Goal: Information Seeking & Learning: Learn about a topic

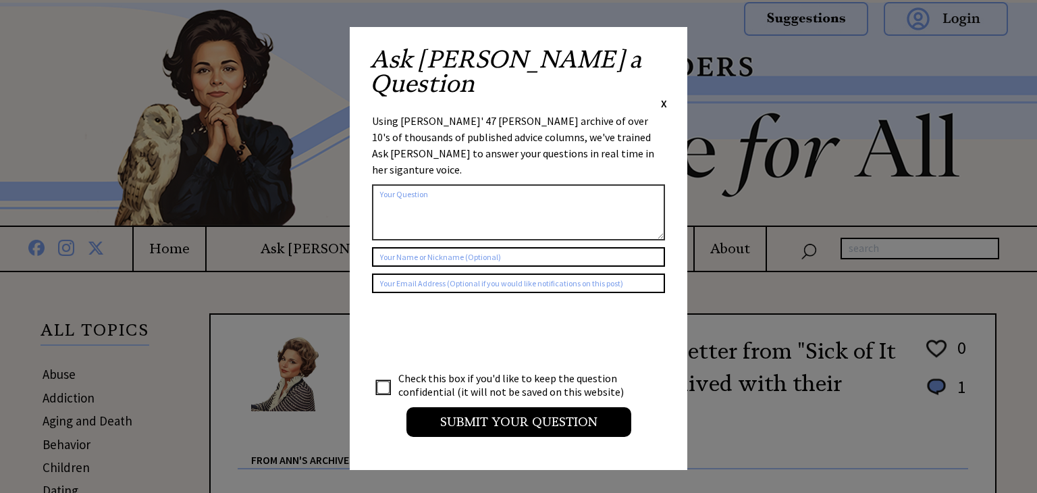
click at [666, 97] on span "X" at bounding box center [664, 104] width 6 height 14
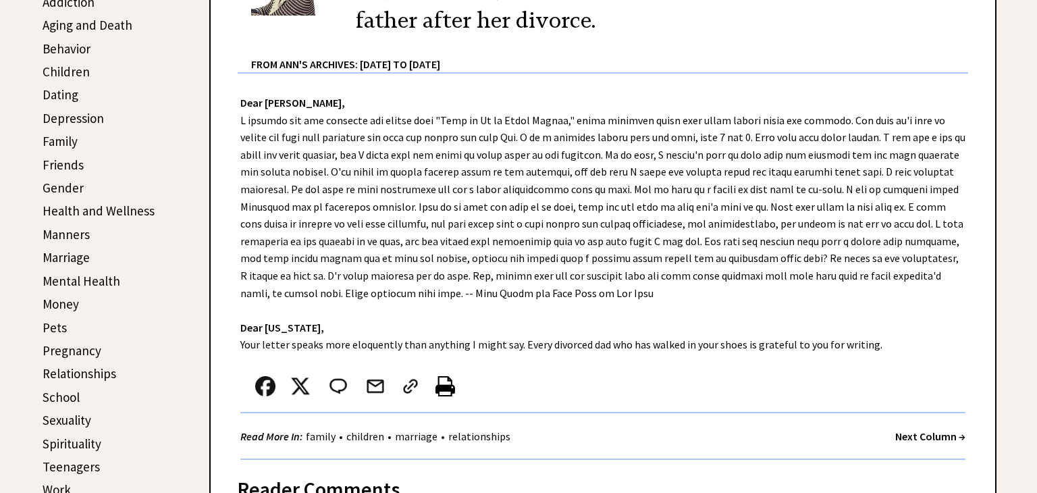
scroll to position [397, 0]
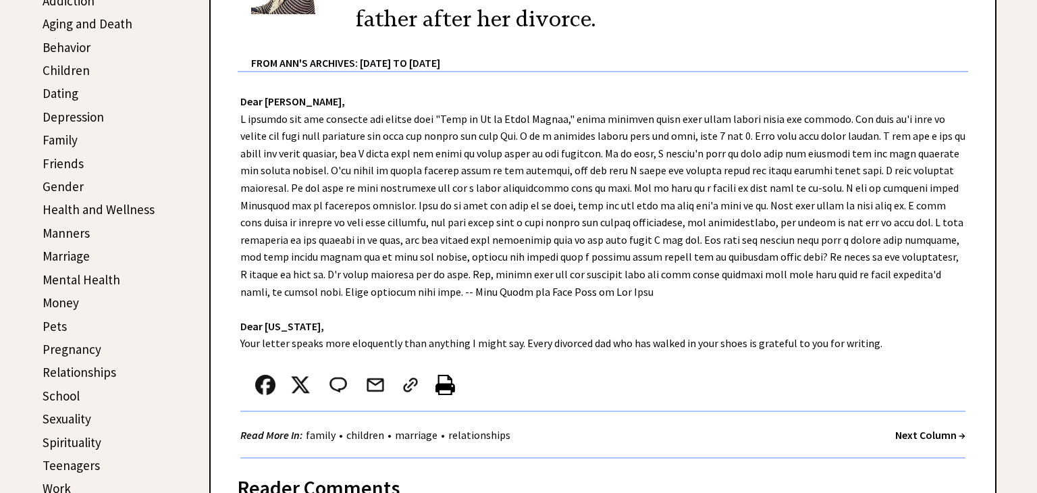
click at [70, 227] on link "Manners" at bounding box center [66, 233] width 47 height 16
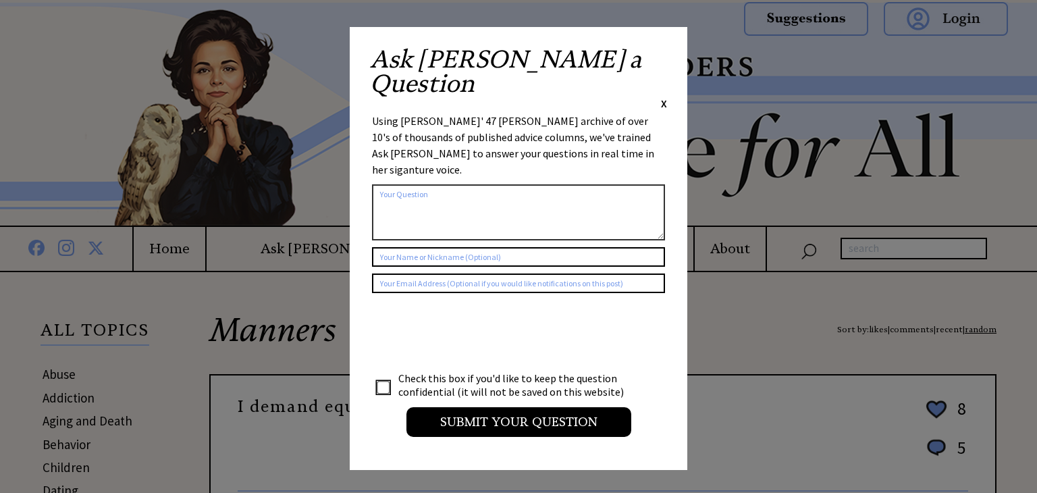
click at [660, 51] on div "Ask Ann a Question X" at bounding box center [518, 78] width 297 height 63
click at [662, 97] on span "X" at bounding box center [664, 104] width 6 height 14
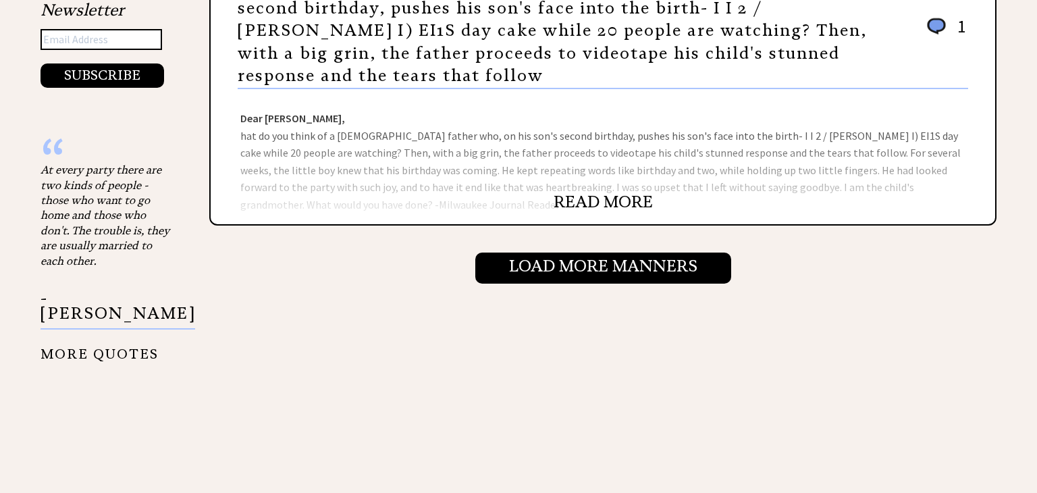
scroll to position [1544, 0]
click at [379, 163] on div "Dear Ann Landers, hat do you think of a 30-year-old father who, on his son's se…" at bounding box center [603, 157] width 785 height 135
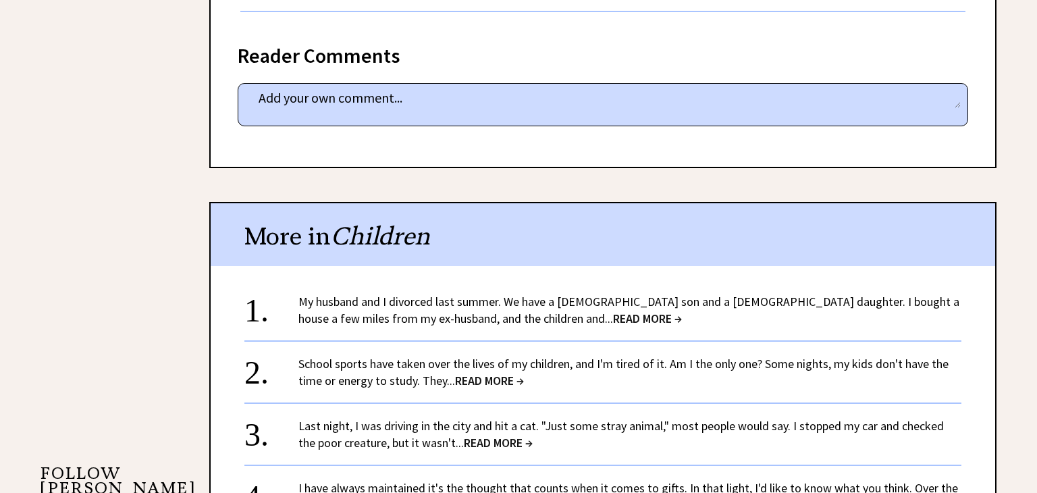
scroll to position [937, 0]
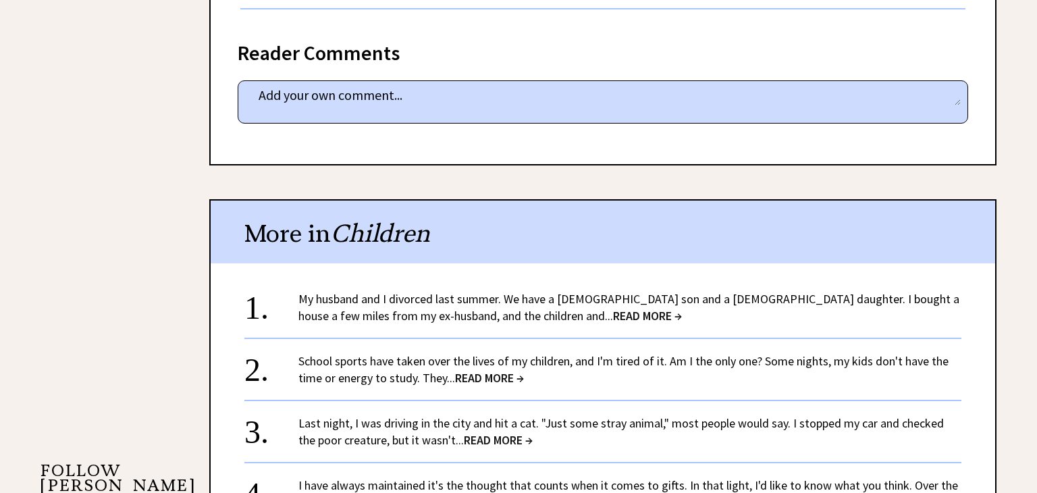
click at [345, 353] on link "School sports have taken over the lives of my children, and I'm tired of it. Am…" at bounding box center [623, 369] width 650 height 32
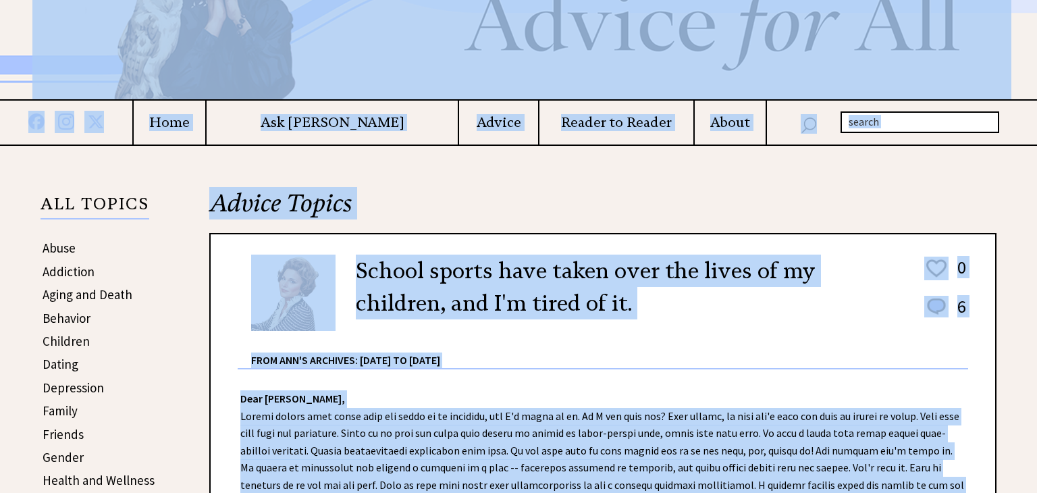
scroll to position [101, 0]
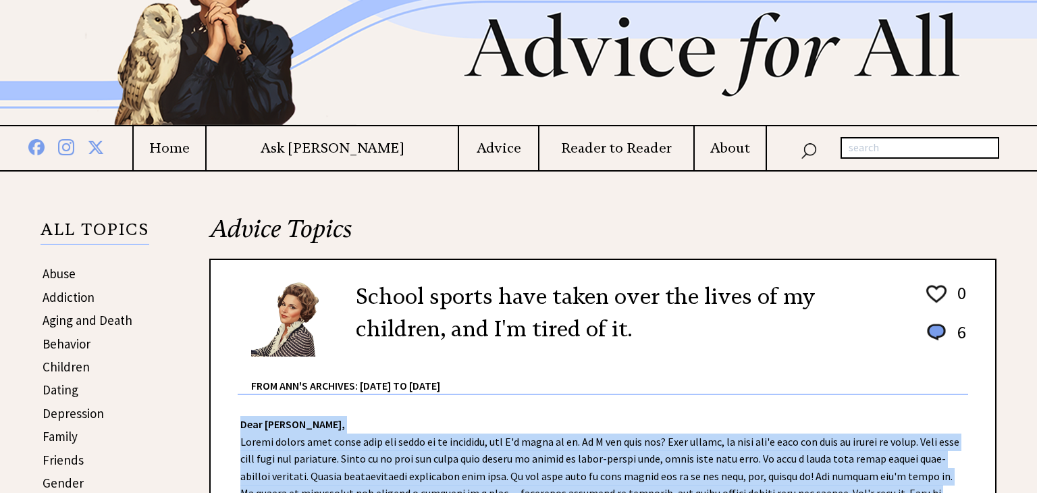
drag, startPoint x: 502, startPoint y: 215, endPoint x: 246, endPoint y: 424, distance: 330.7
copy div "ear Ann Landers, School sports have taken over the lives of my children, and I'…"
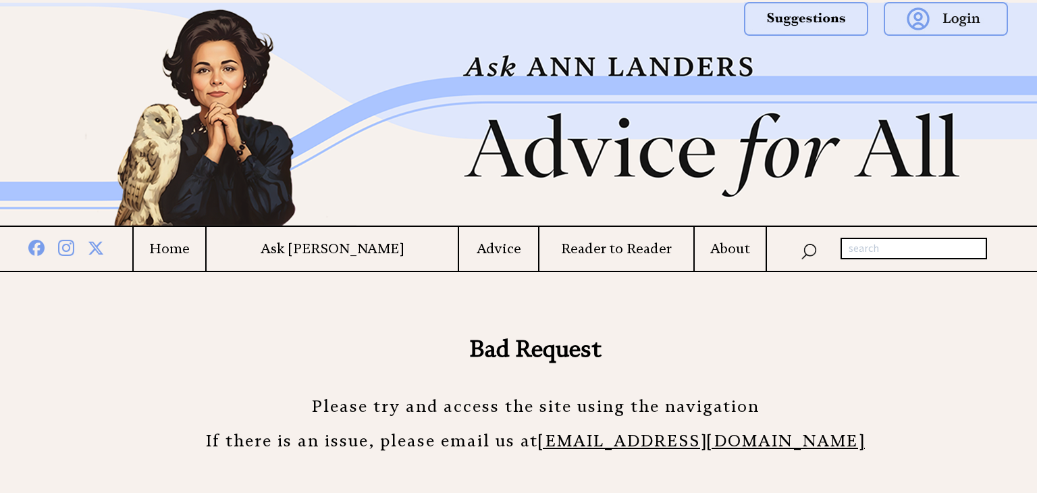
click at [459, 246] on h4 "Advice" at bounding box center [498, 248] width 79 height 17
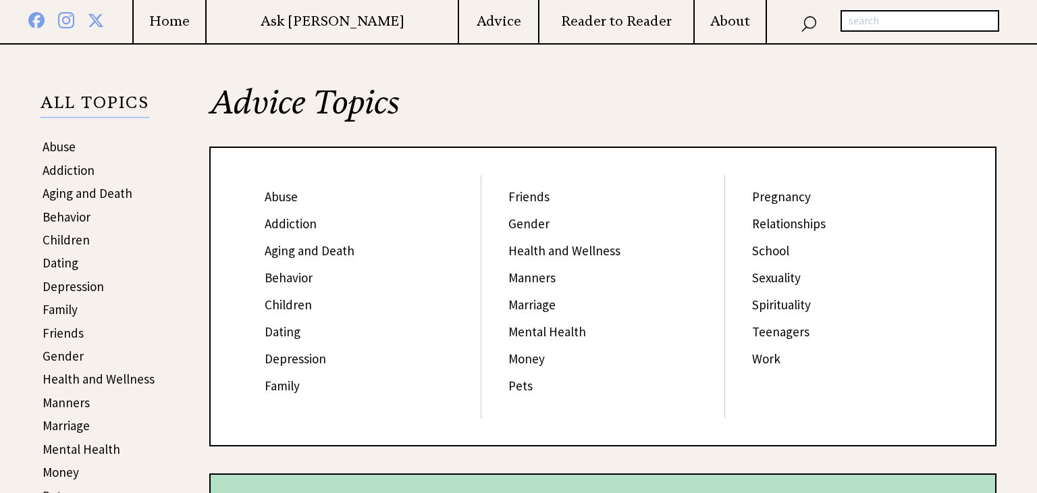
scroll to position [232, 0]
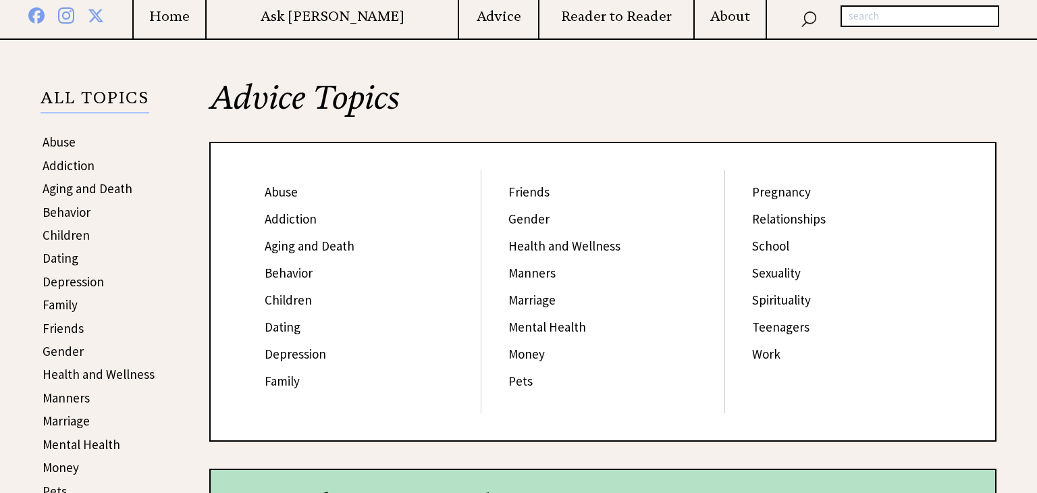
click at [286, 354] on link "Depression" at bounding box center [295, 354] width 61 height 16
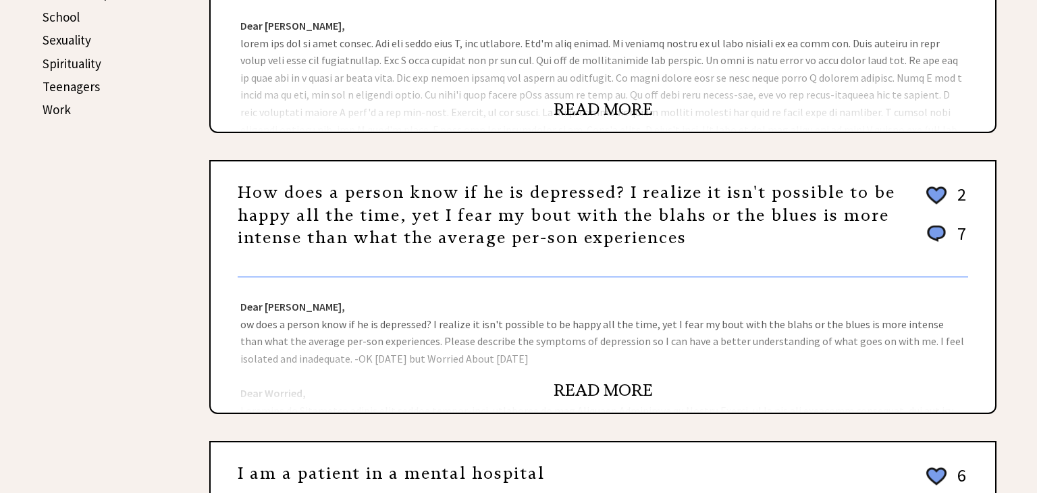
scroll to position [797, 0]
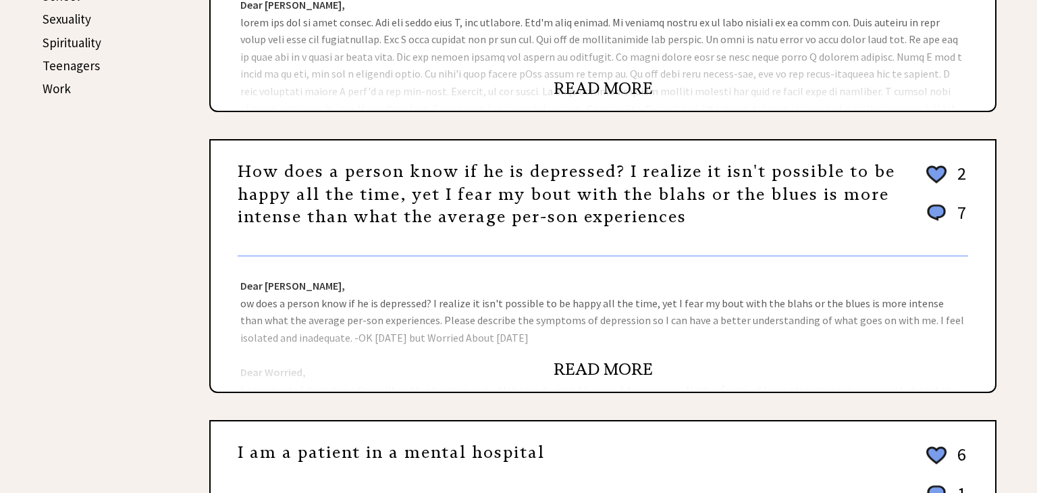
click at [585, 364] on link "READ MORE" at bounding box center [603, 369] width 99 height 20
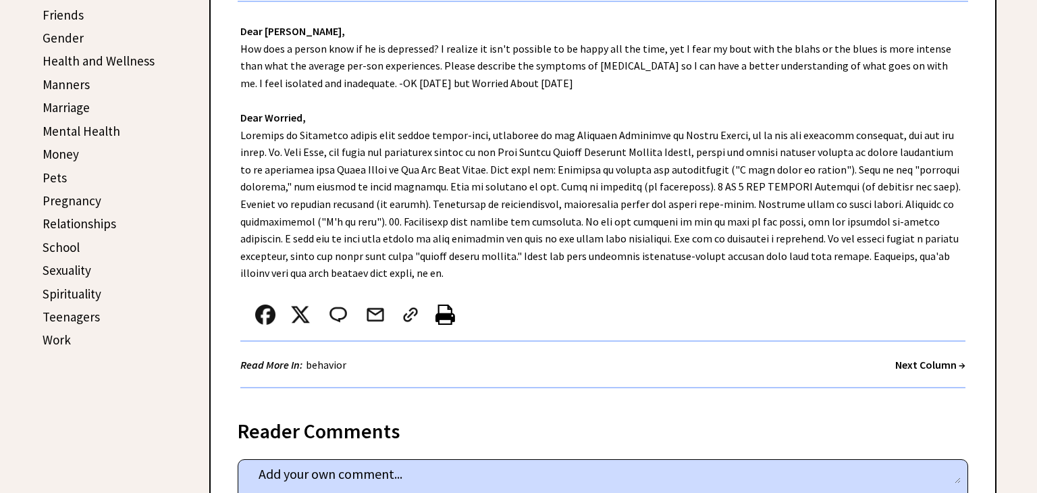
scroll to position [440, 0]
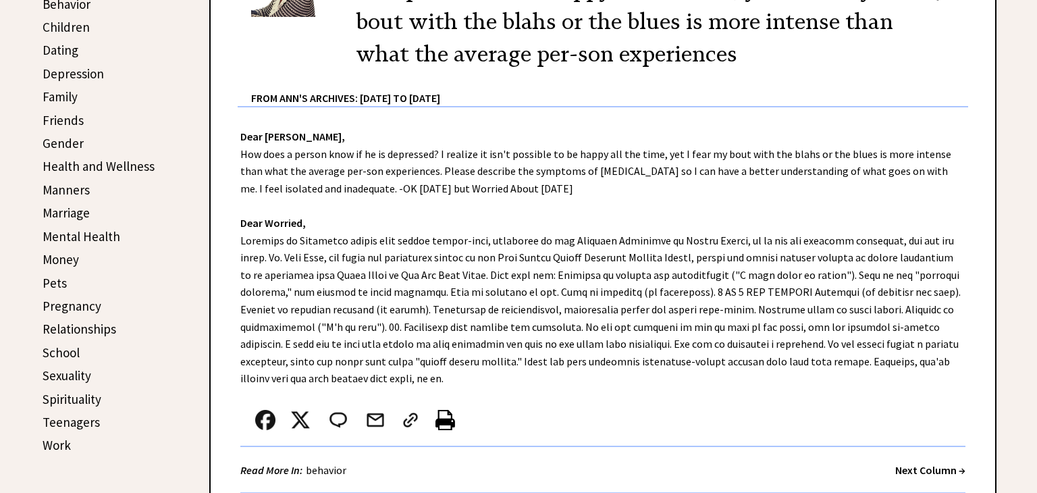
drag, startPoint x: 378, startPoint y: 377, endPoint x: 236, endPoint y: 143, distance: 273.9
click at [236, 143] on div "Dear [PERSON_NAME], How does a person know if he is depressed? I realize it isn…" at bounding box center [603, 307] width 785 height 400
copy div "Dear [PERSON_NAME], How does a person know if he is depressed? I realize it isn…"
